Goal: Navigation & Orientation: Find specific page/section

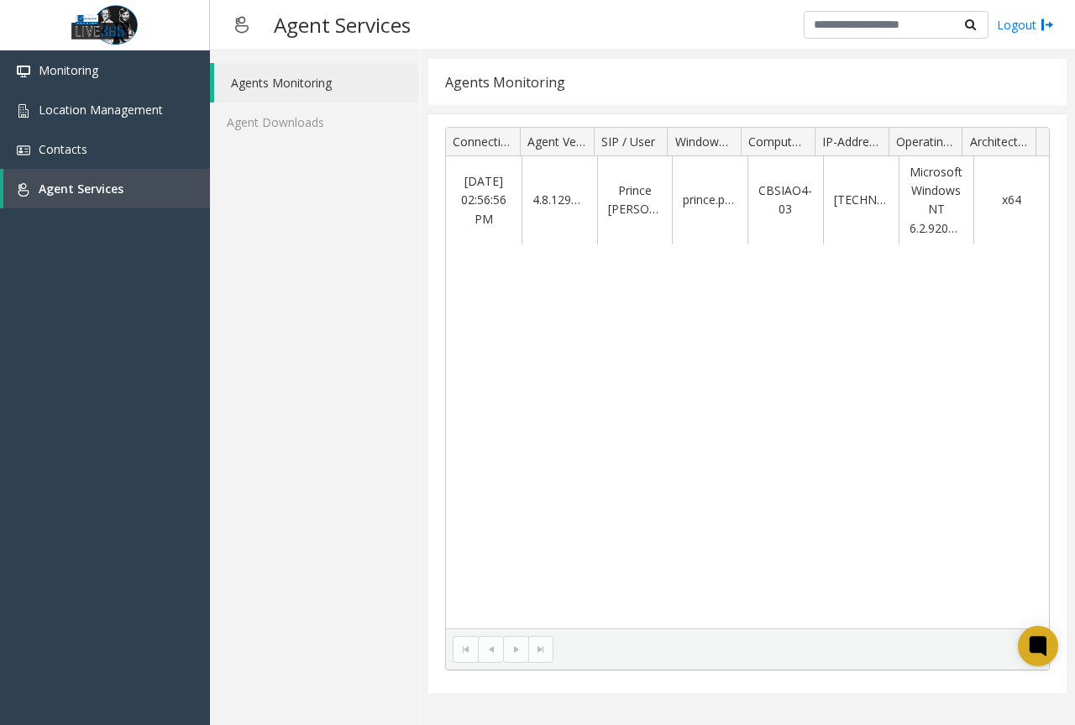
click at [632, 357] on div "[DATE] 02:56:56 PM 4.8.1297.0 Prince [PERSON_NAME] prince.pampanga CBSIAO4-03 […" at bounding box center [747, 392] width 603 height 472
click at [276, 126] on link "Agent Downloads" at bounding box center [314, 121] width 209 height 39
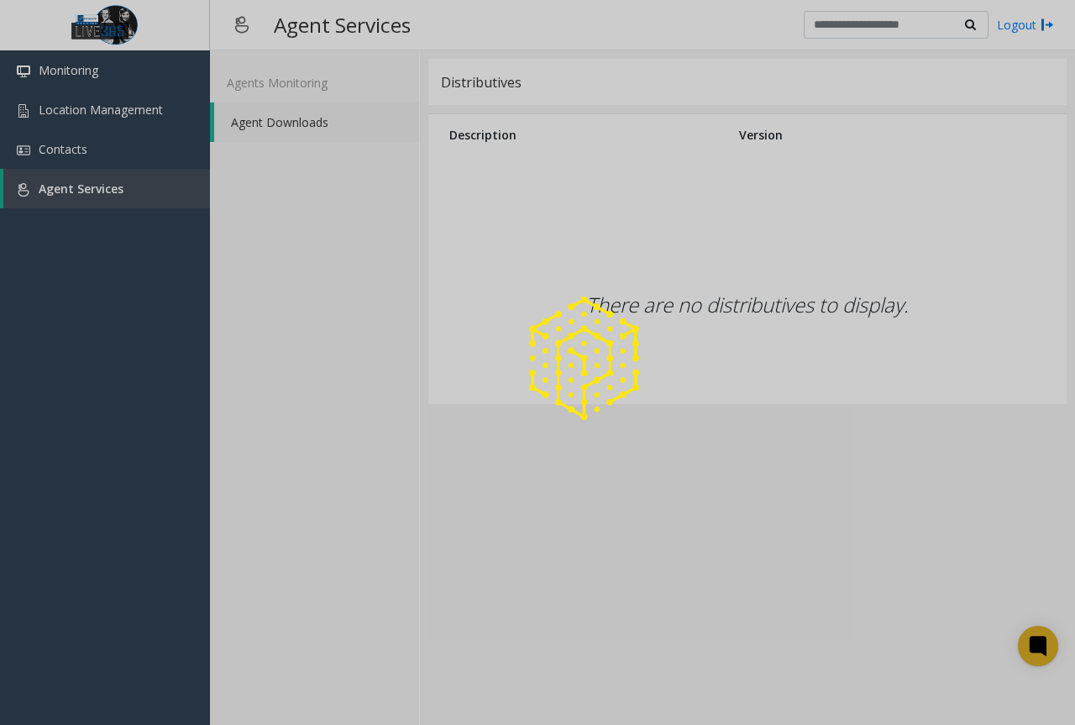
click at [304, 87] on div at bounding box center [537, 362] width 1075 height 725
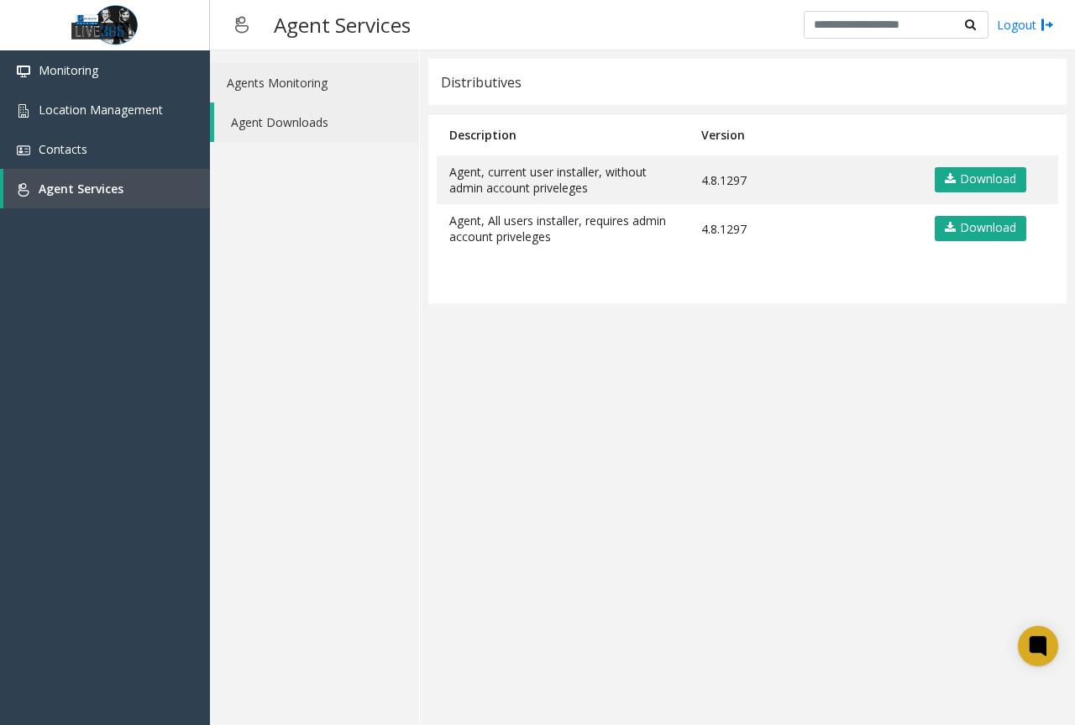
click at [304, 87] on link "Agents Monitoring" at bounding box center [314, 82] width 209 height 39
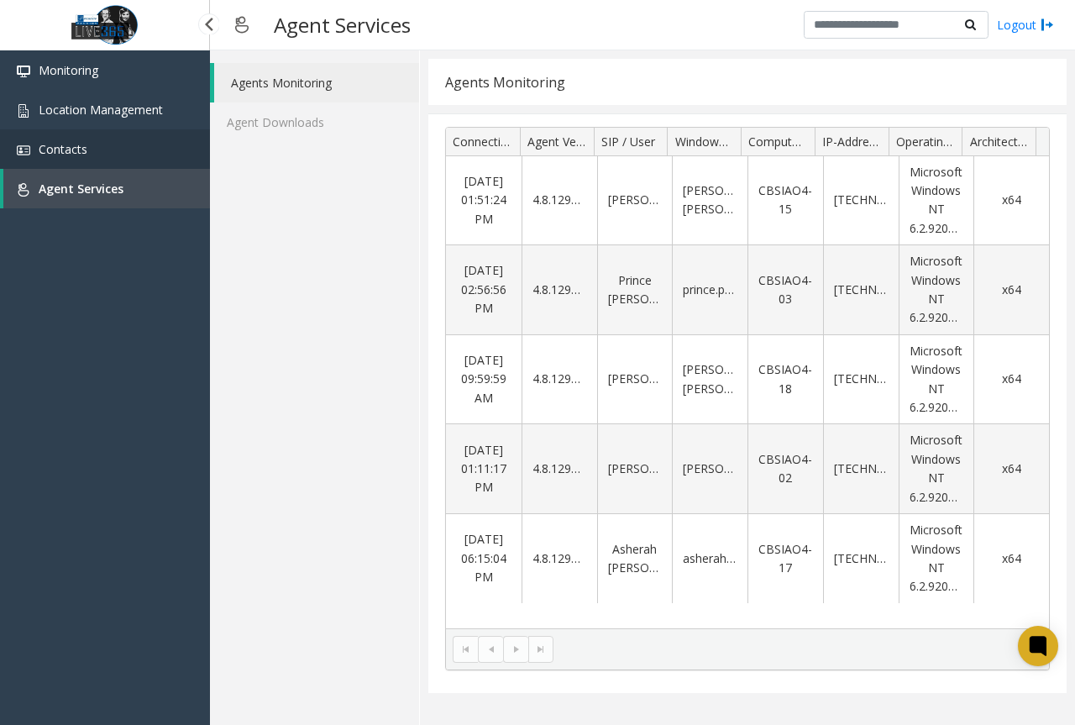
click at [76, 135] on link "Contacts" at bounding box center [105, 148] width 210 height 39
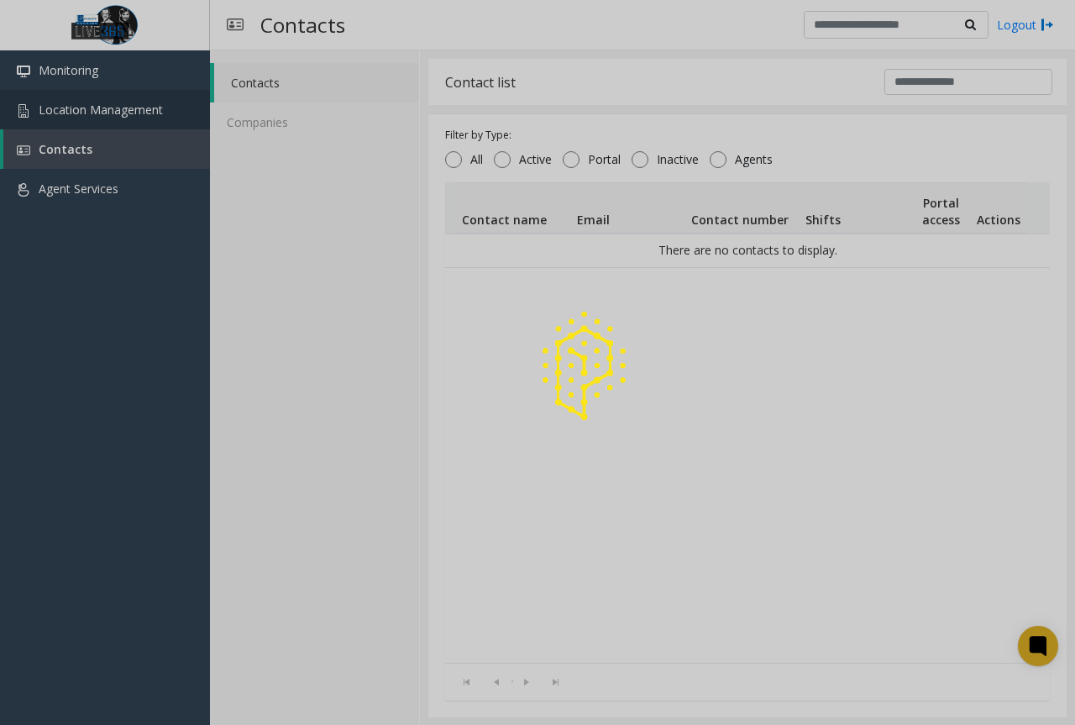
click at [92, 123] on div at bounding box center [537, 362] width 1075 height 725
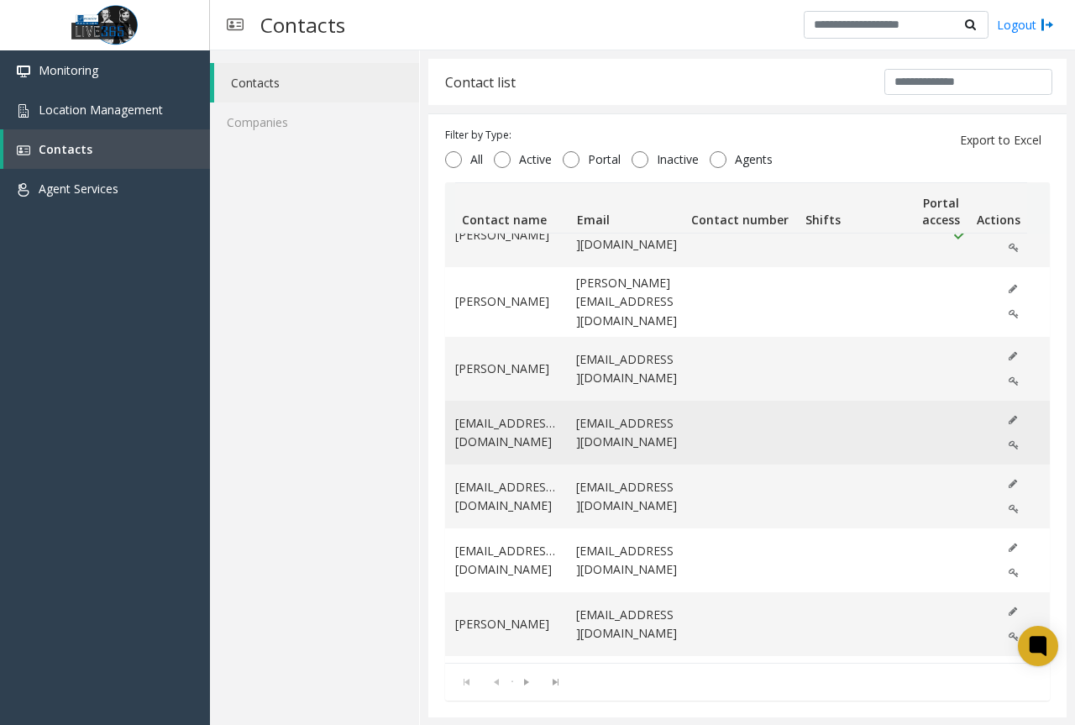
scroll to position [849, 0]
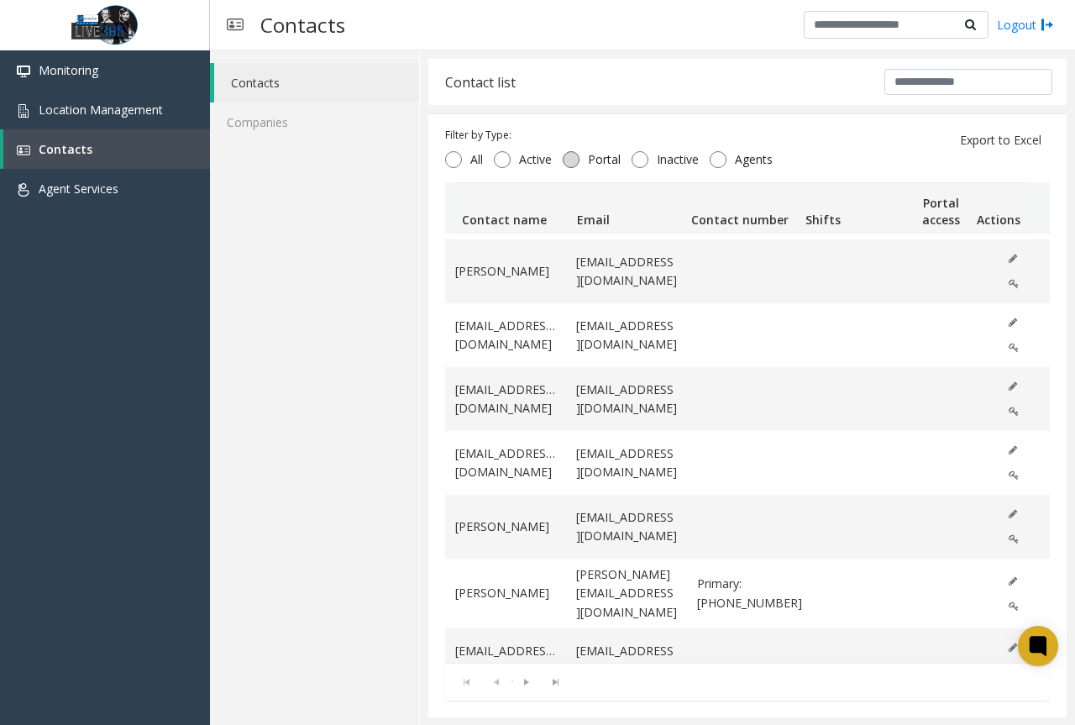
click at [589, 158] on span "Portal" at bounding box center [604, 159] width 50 height 17
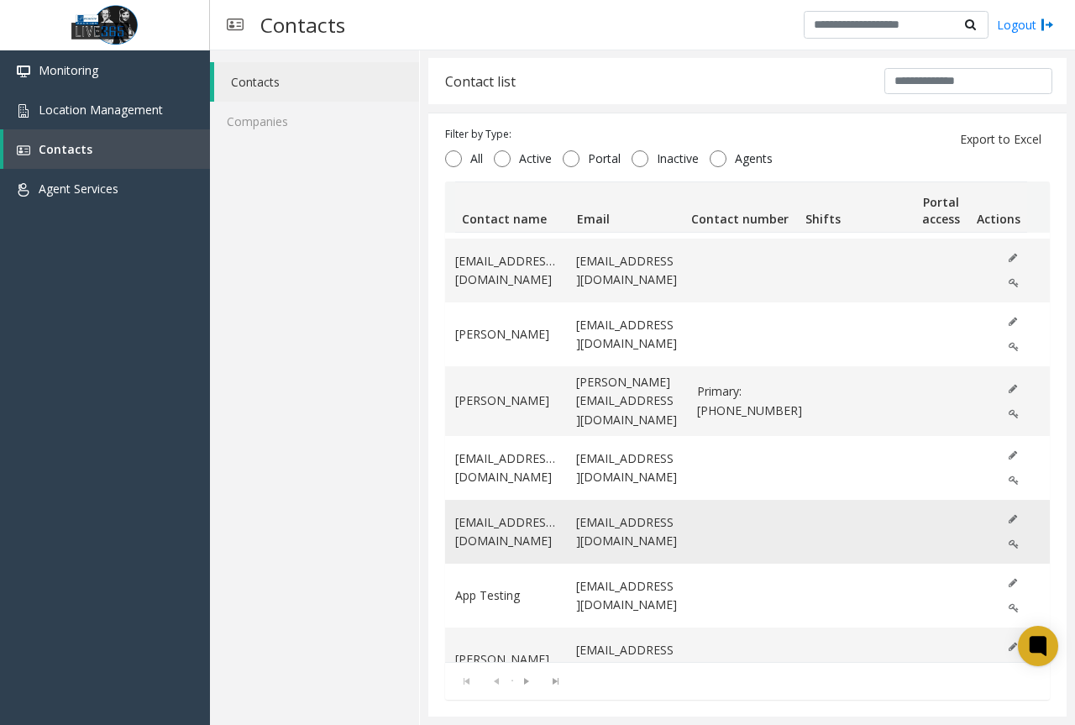
scroll to position [0, 0]
click at [97, 181] on span "Agent Services" at bounding box center [79, 189] width 80 height 16
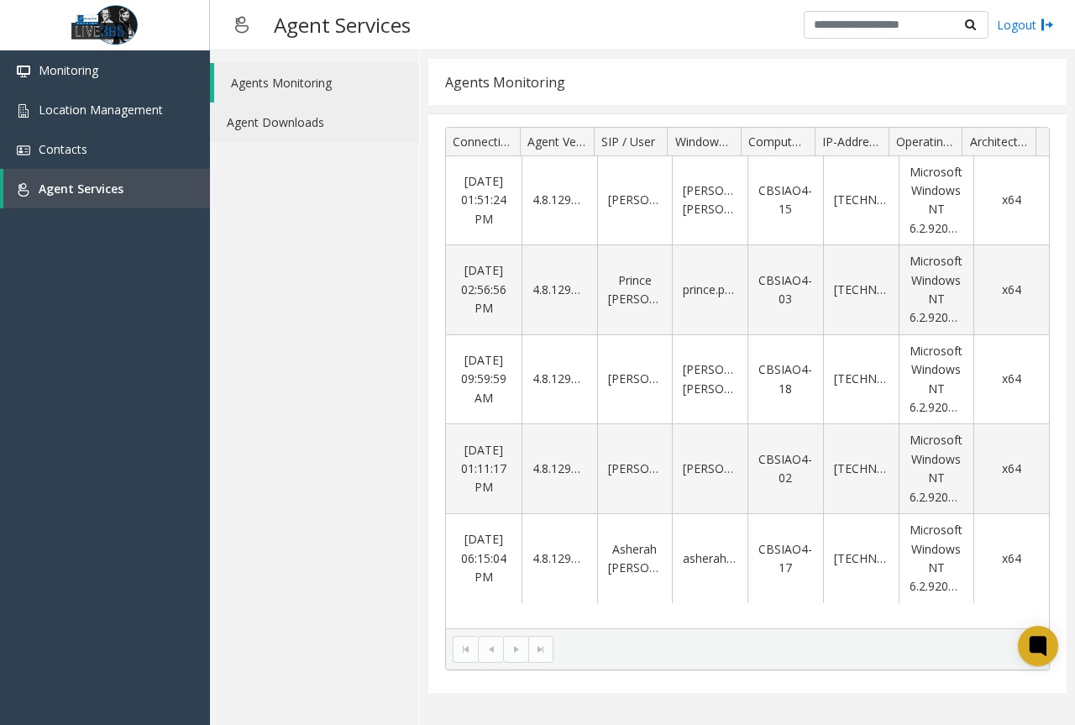
click at [311, 131] on link "Agent Downloads" at bounding box center [314, 121] width 209 height 39
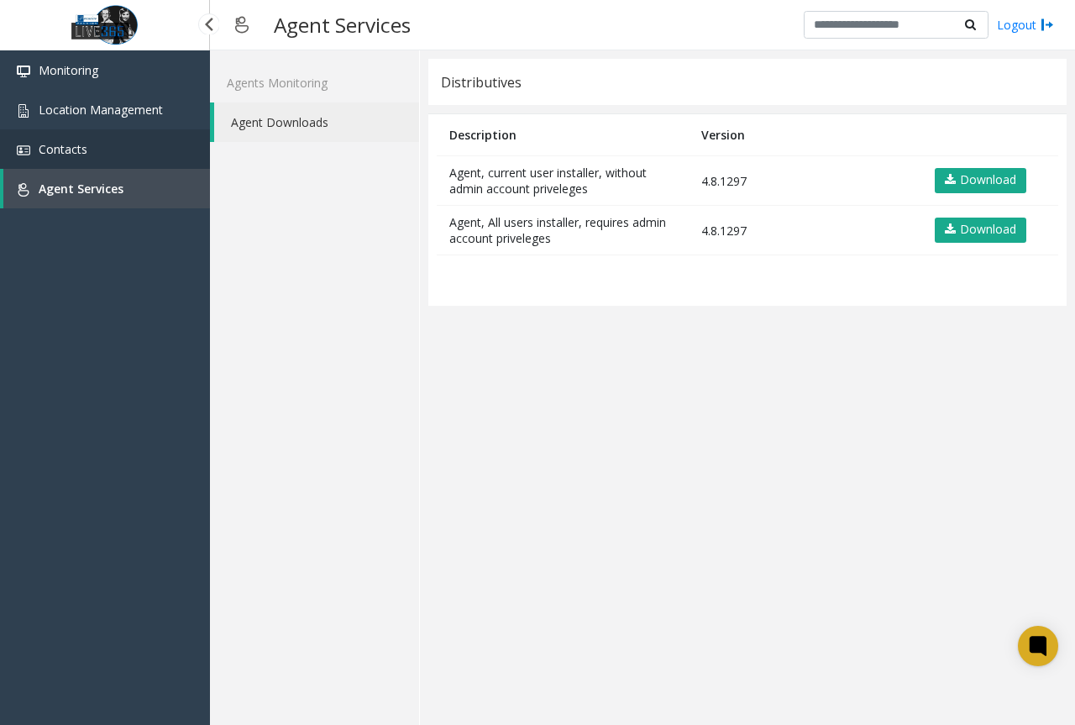
click at [137, 138] on link "Contacts" at bounding box center [105, 148] width 210 height 39
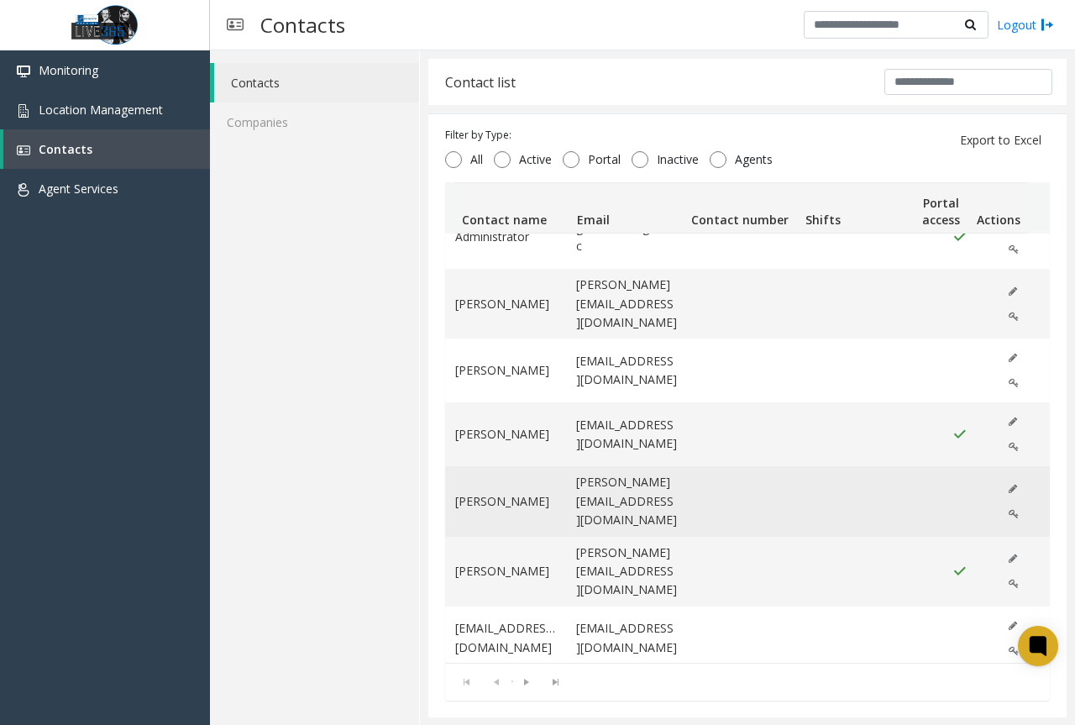
scroll to position [252, 0]
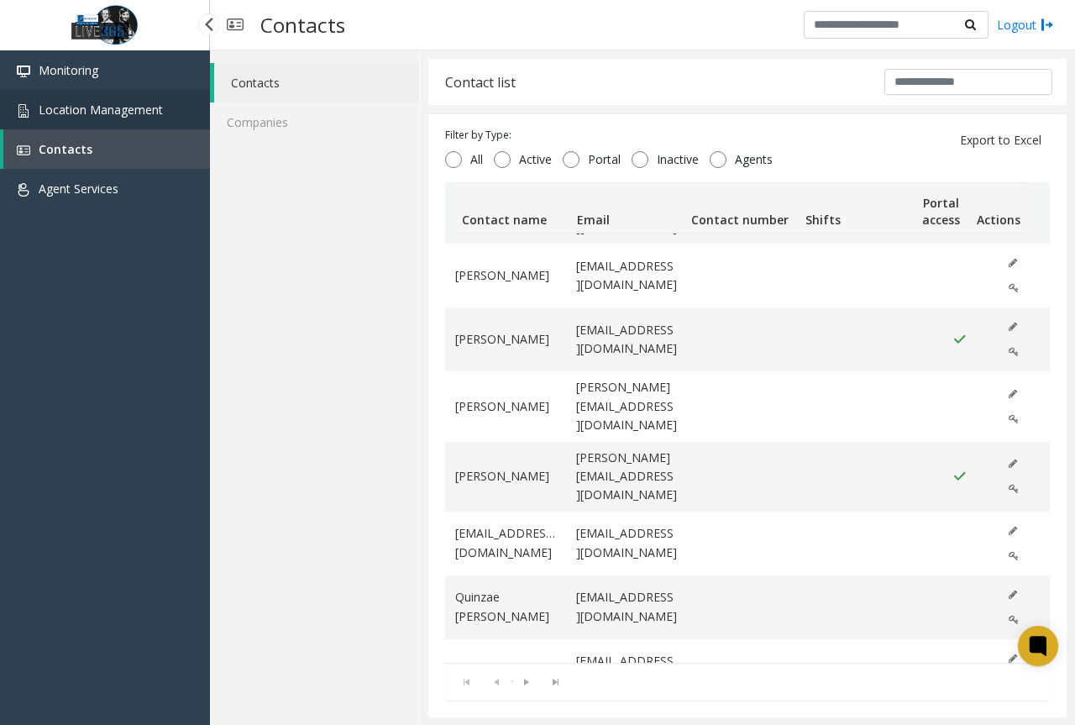
click at [114, 123] on link "Location Management" at bounding box center [105, 109] width 210 height 39
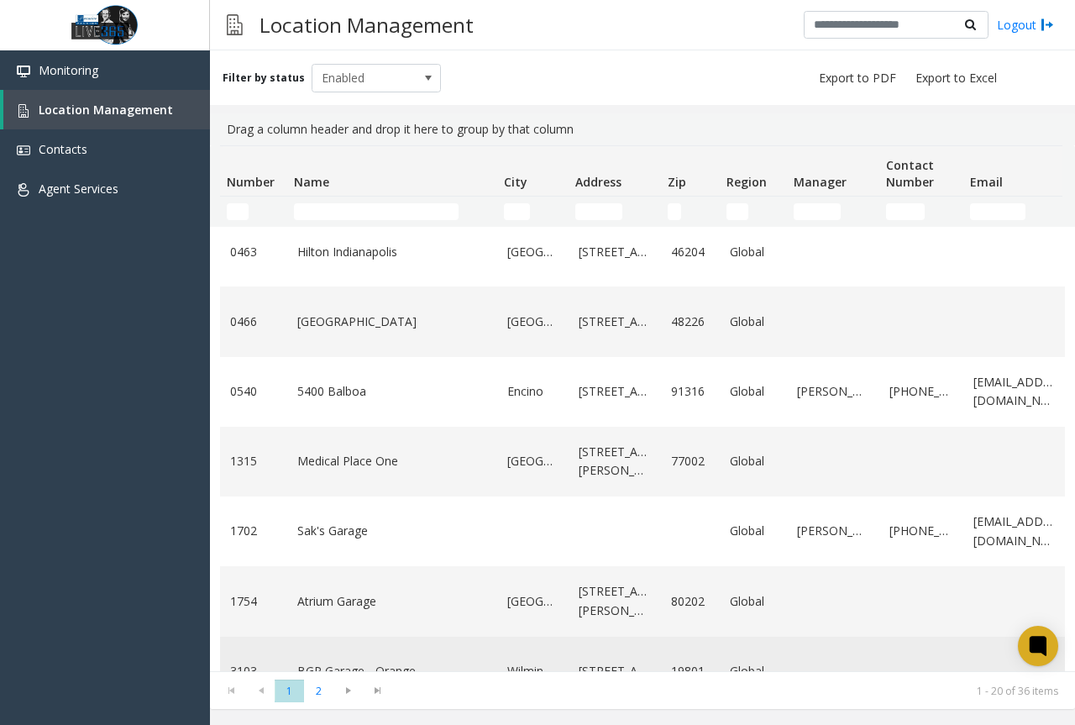
scroll to position [967, 0]
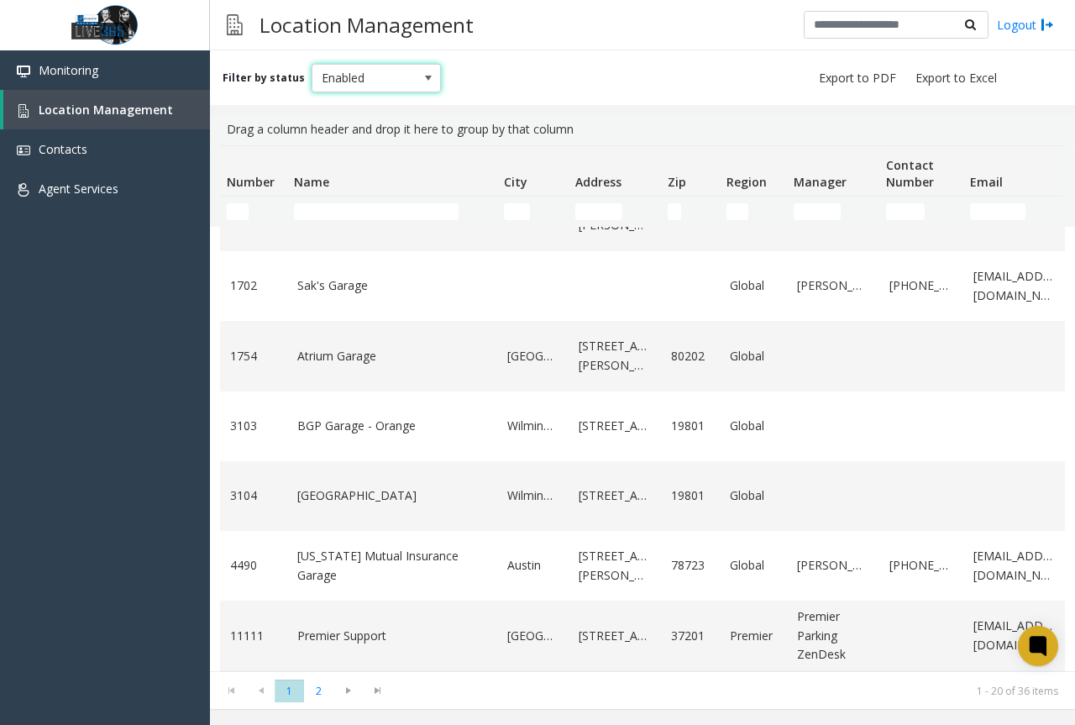
click at [416, 87] on span at bounding box center [428, 78] width 24 height 27
click at [479, 81] on div "Filter by status Enabled" at bounding box center [642, 77] width 865 height 55
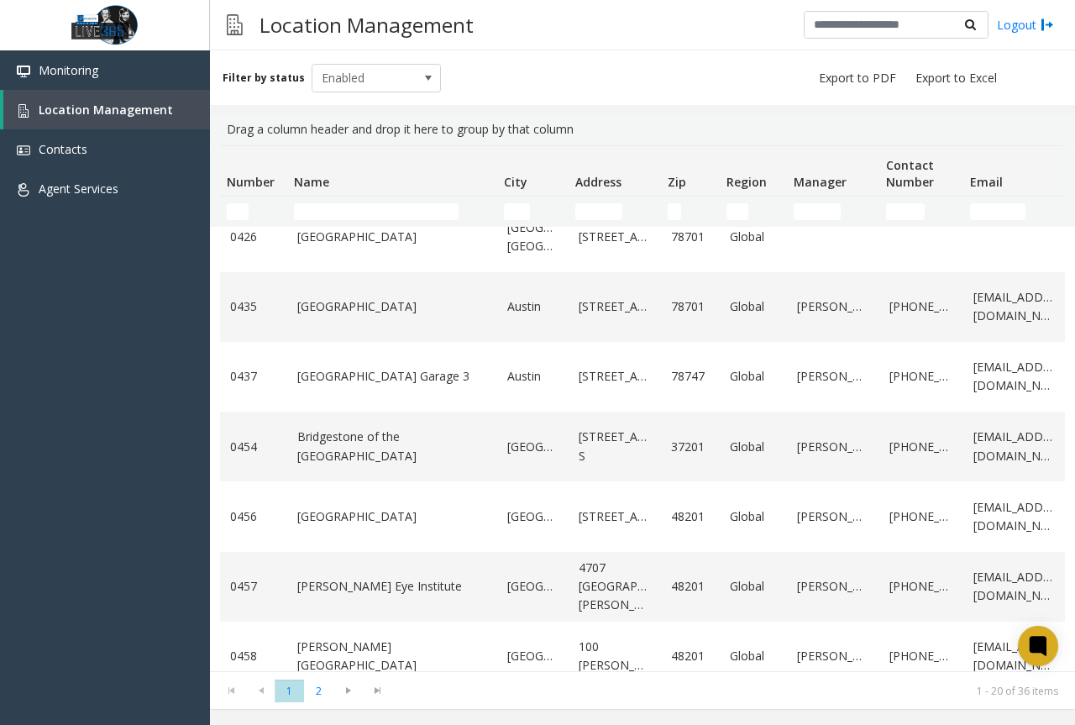
scroll to position [0, 0]
